Goal: Navigation & Orientation: Find specific page/section

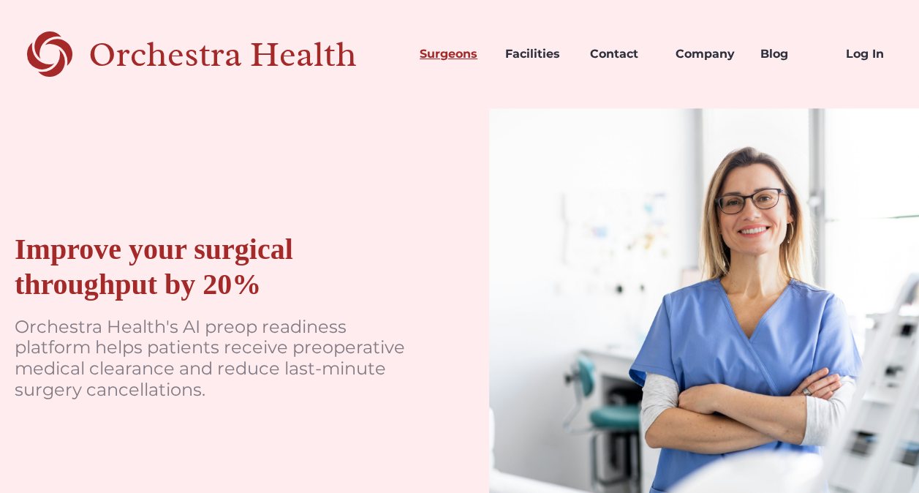
click at [477, 58] on link "Surgeons" at bounding box center [451, 54] width 86 height 50
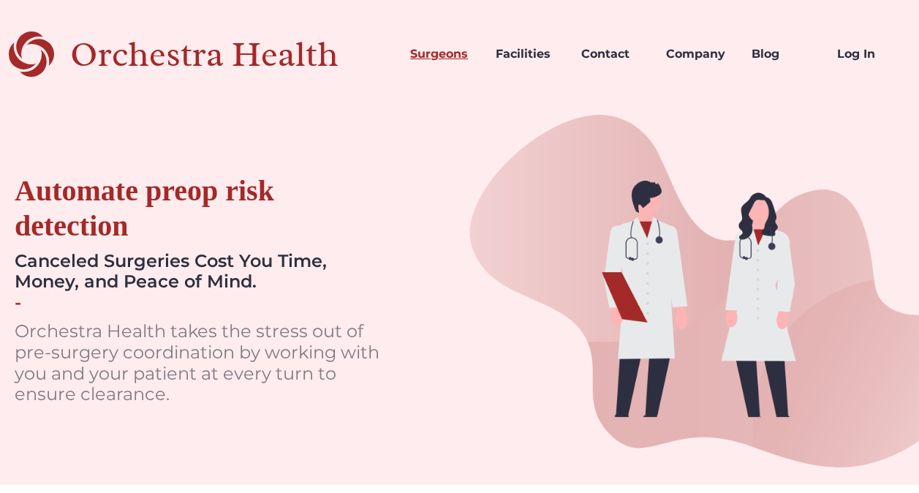
click at [443, 42] on link "Surgeons" at bounding box center [441, 54] width 86 height 50
click at [509, 52] on link "Facilities" at bounding box center [527, 54] width 86 height 50
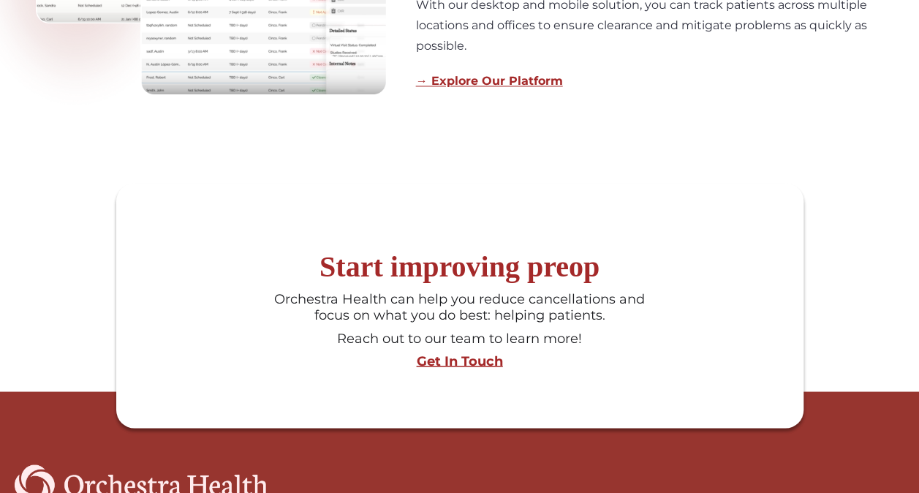
scroll to position [1167, 0]
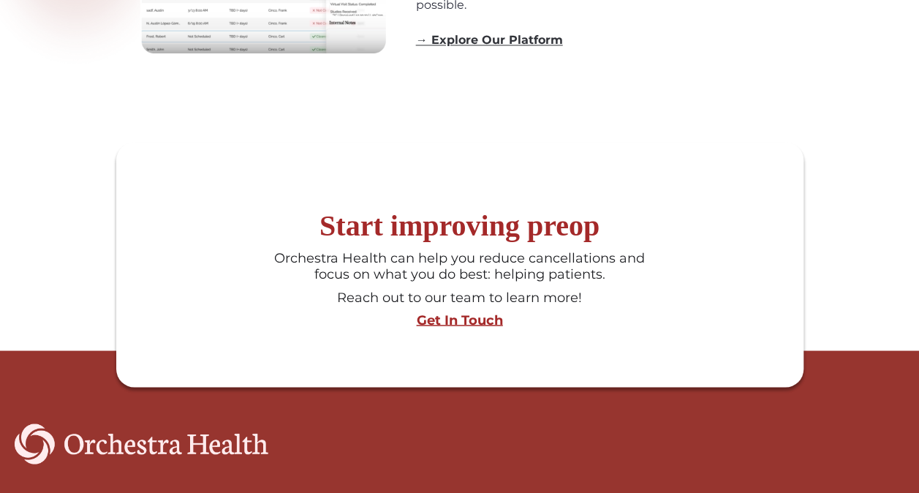
click at [514, 45] on link "→ Explore Our Platform" at bounding box center [489, 40] width 147 height 14
